Goal: Information Seeking & Learning: Learn about a topic

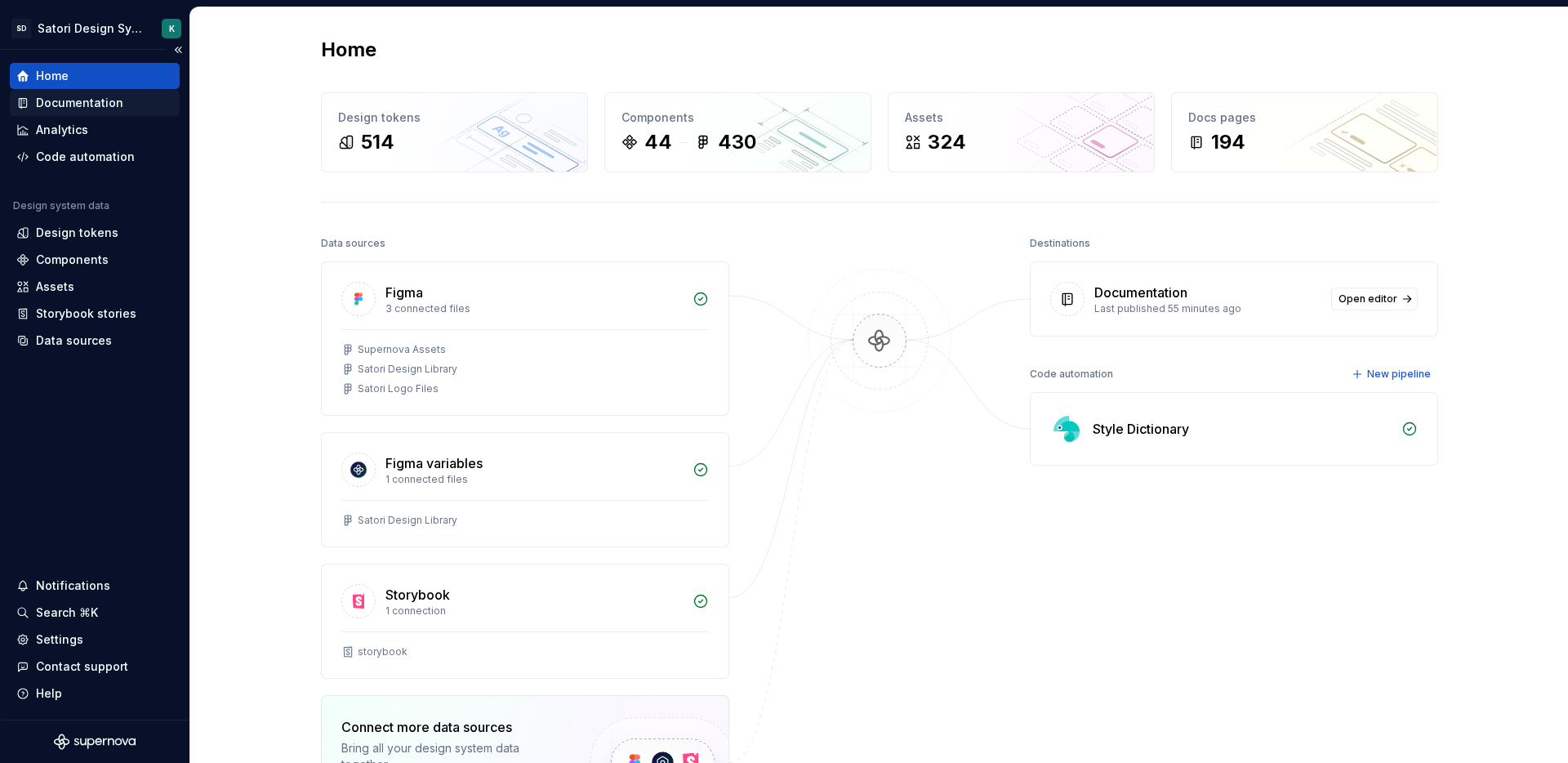
click at [82, 95] on div "Documentation" at bounding box center [80, 103] width 87 height 16
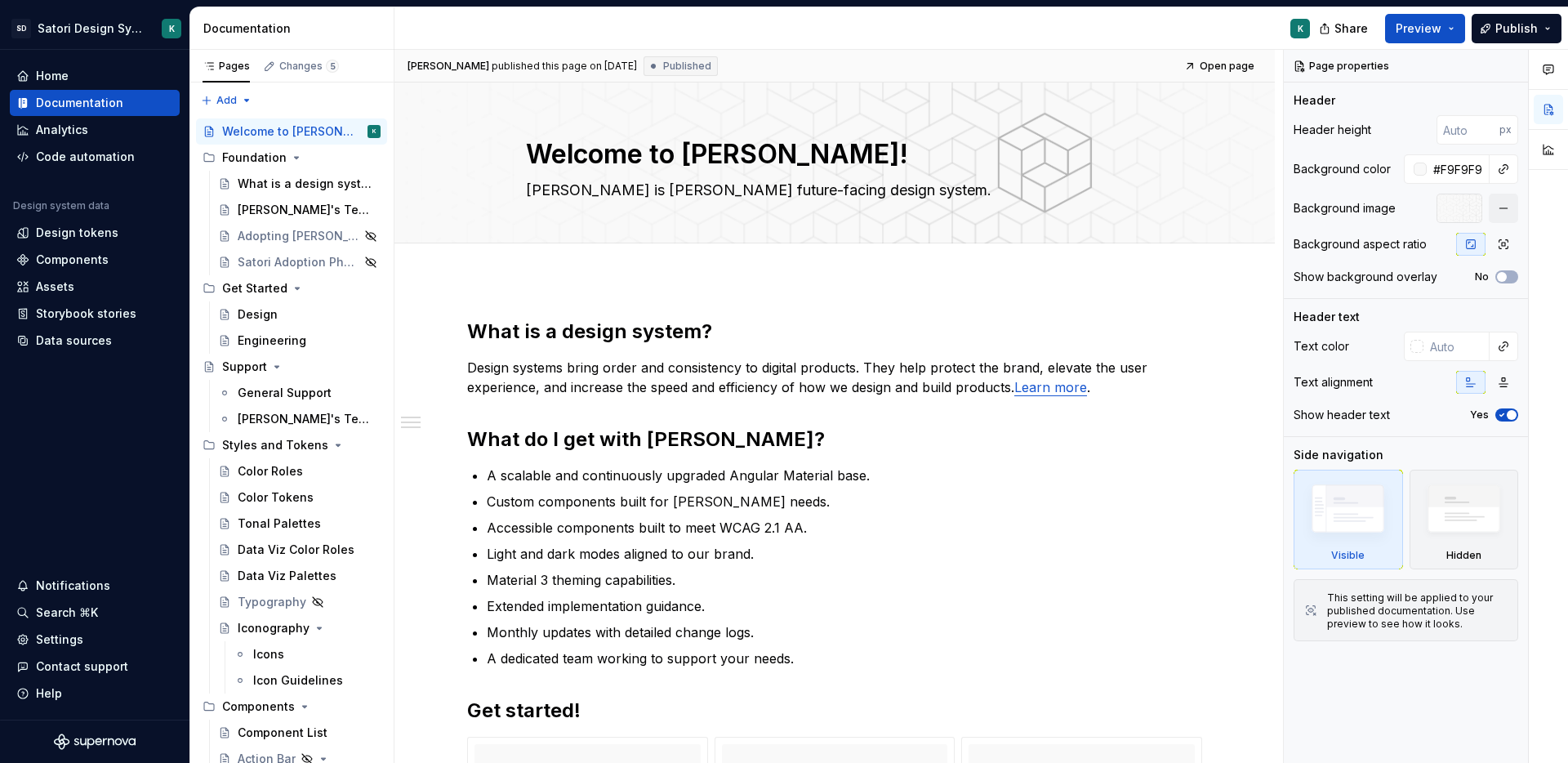
type textarea "*"
